Goal: Register for event/course

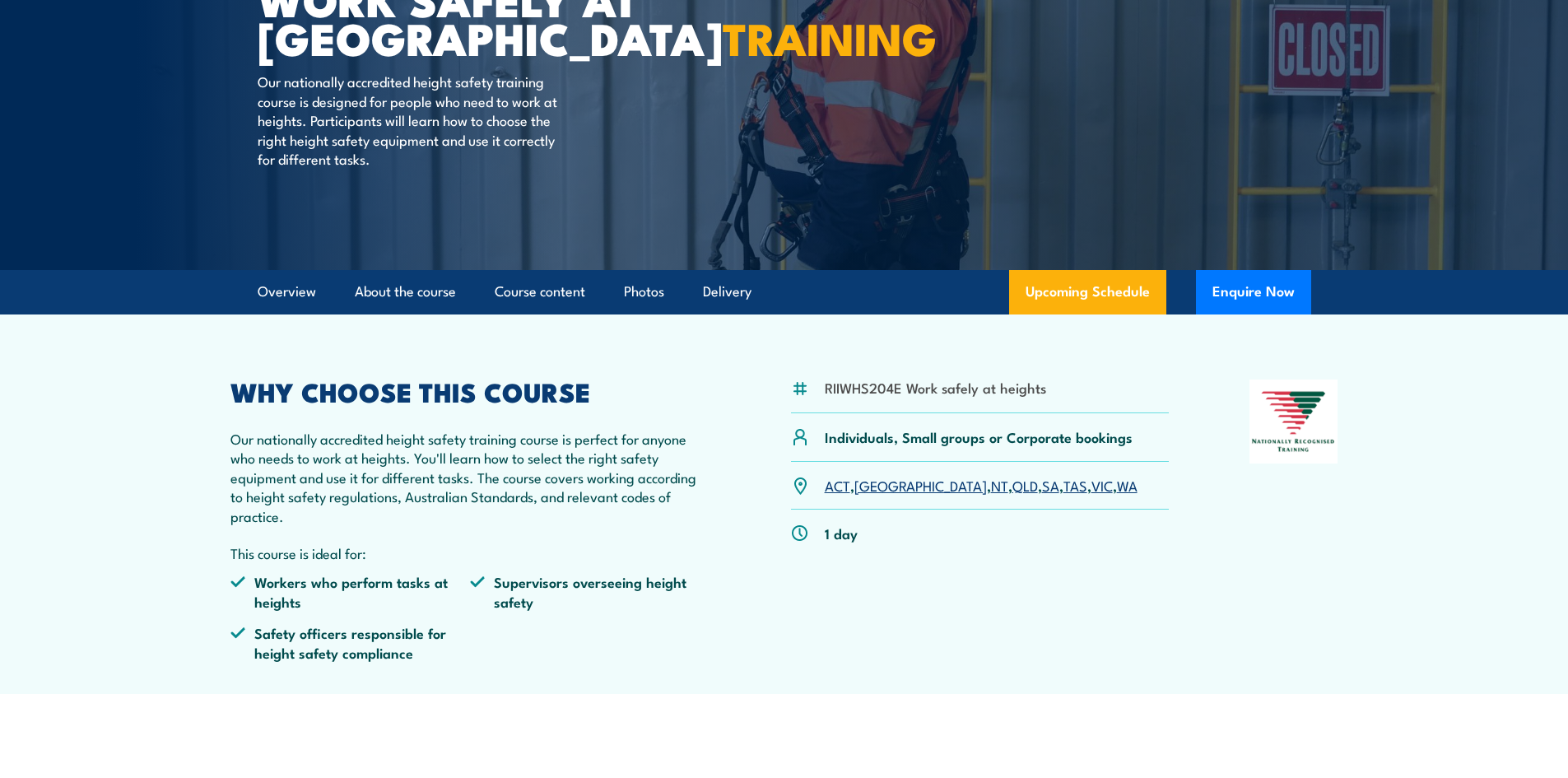
scroll to position [247, 0]
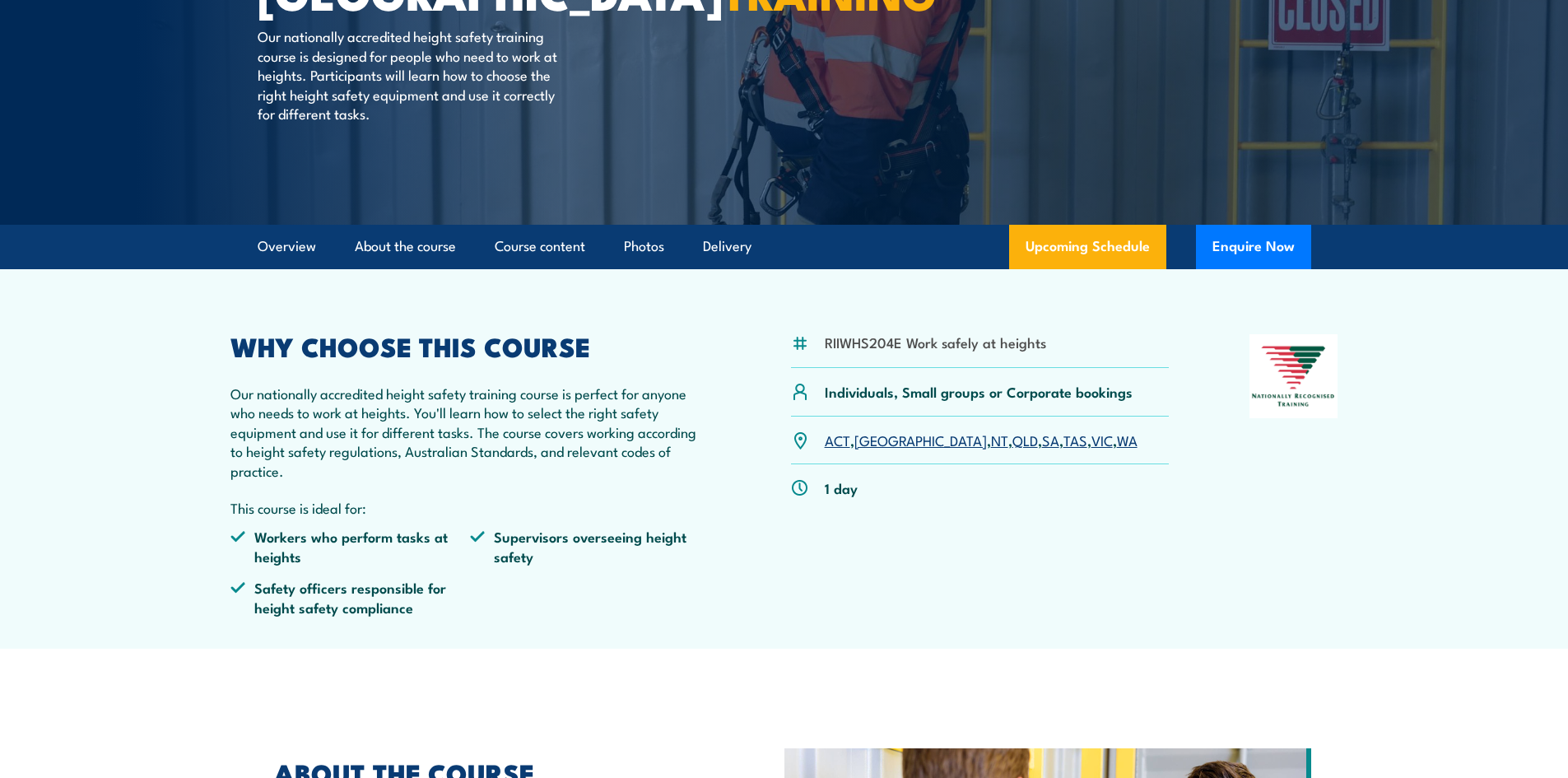
click at [1064, 438] on link "TAS" at bounding box center [1076, 440] width 24 height 20
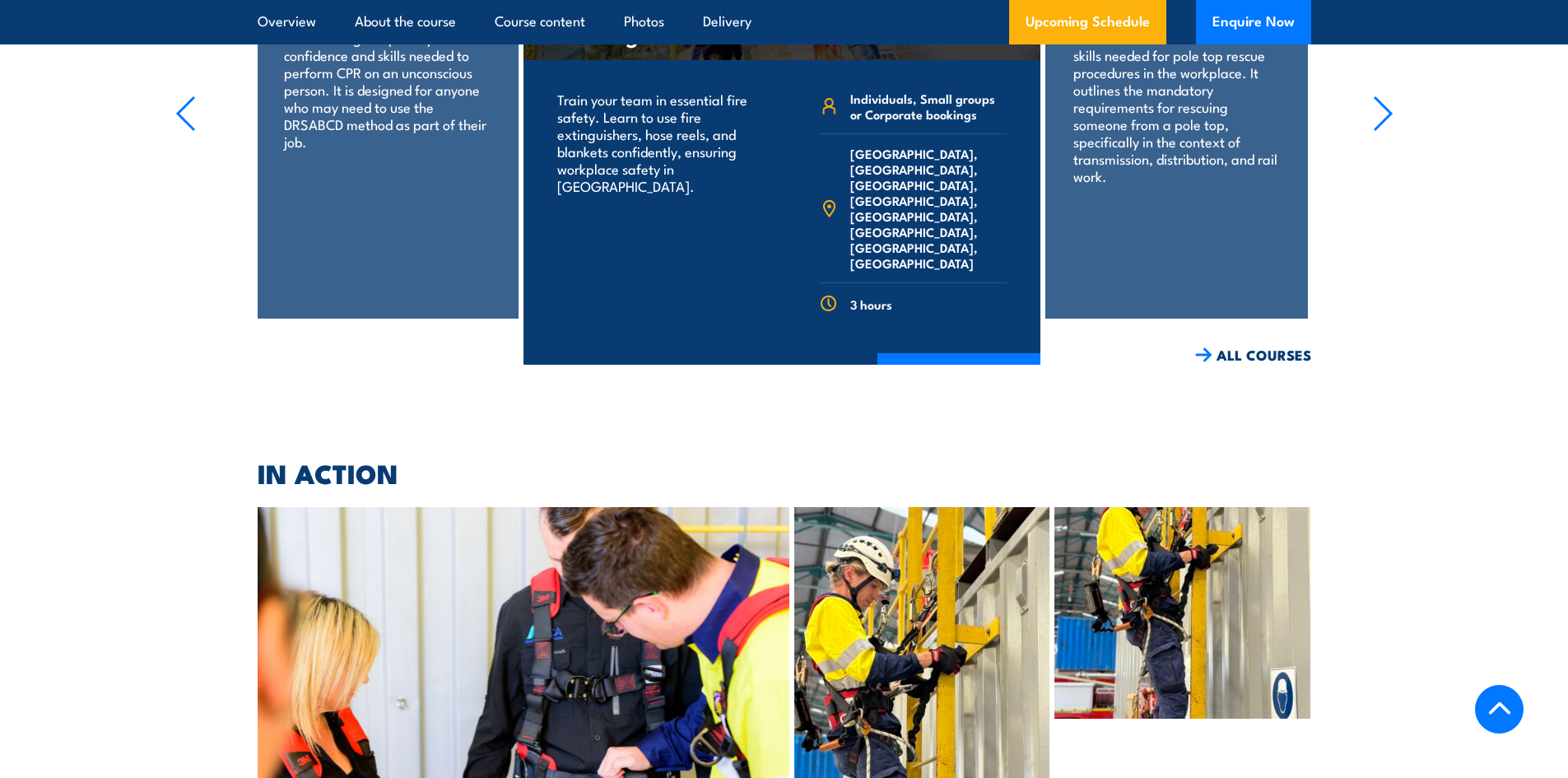
scroll to position [3524, 0]
